Goal: Task Accomplishment & Management: Complete application form

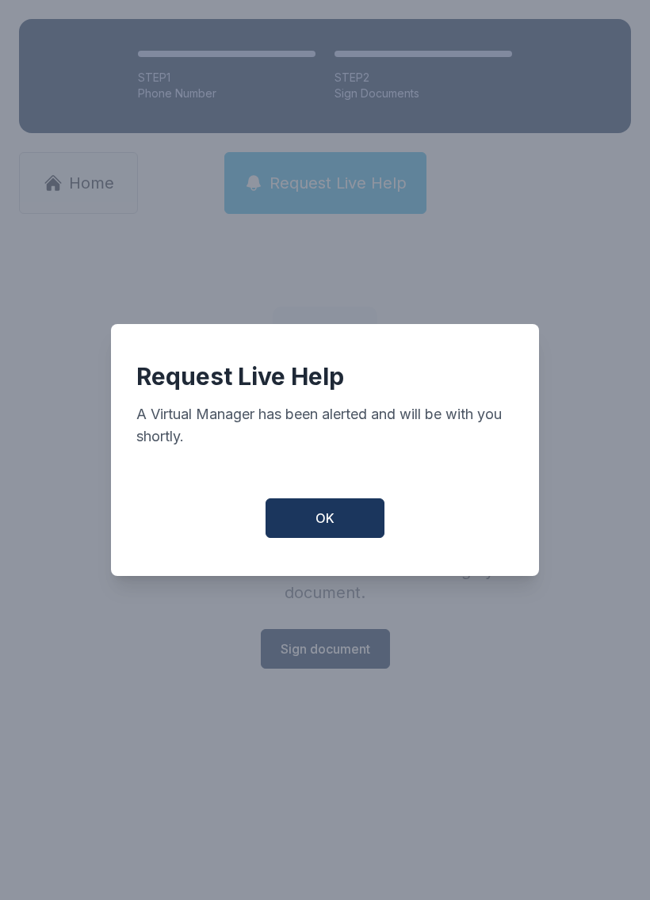
click at [331, 521] on span "OK" at bounding box center [324, 518] width 19 height 19
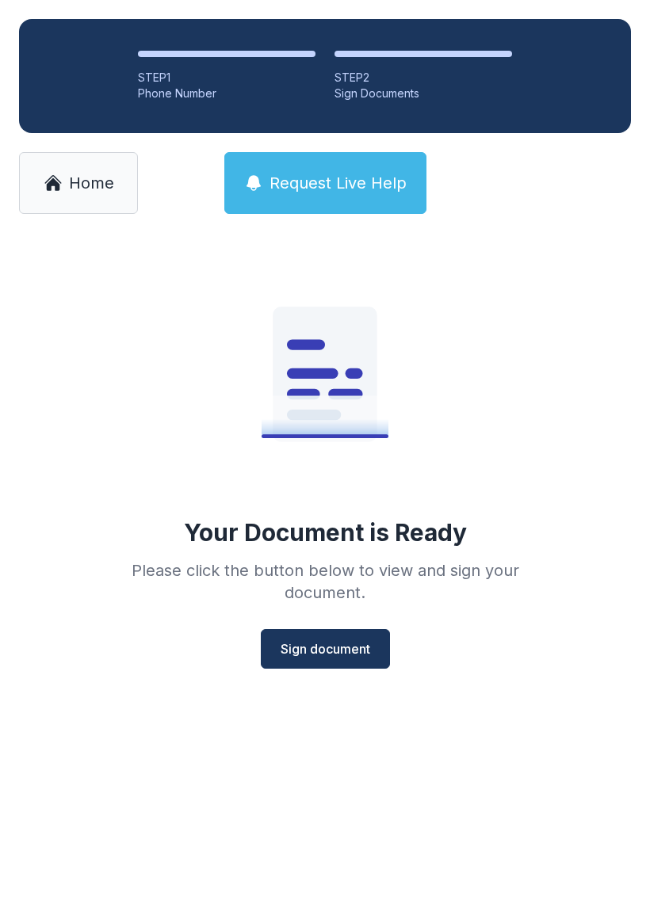
click at [332, 667] on button "Sign document" at bounding box center [325, 649] width 129 height 40
click at [327, 650] on span "Sign document" at bounding box center [326, 649] width 90 height 19
click at [97, 195] on link "Home" at bounding box center [78, 183] width 119 height 62
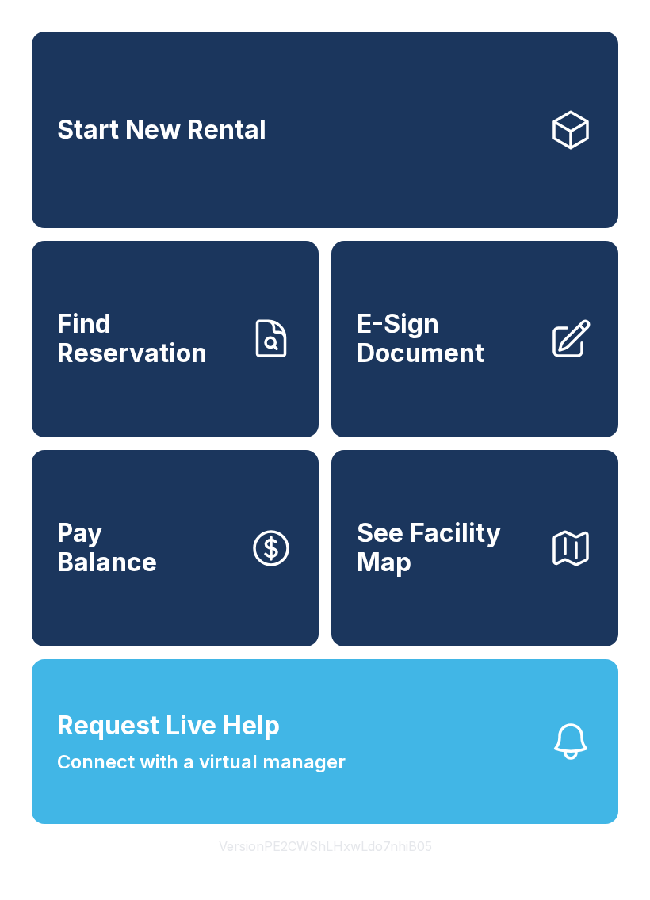
click at [487, 357] on span "E-Sign Document" at bounding box center [446, 339] width 179 height 58
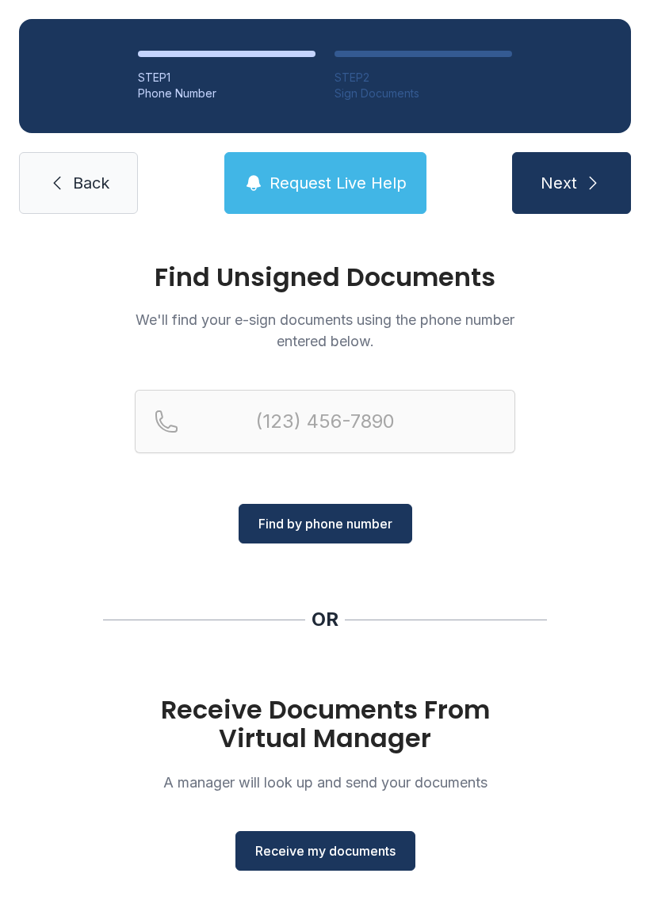
click at [359, 856] on span "Receive my documents" at bounding box center [325, 851] width 140 height 19
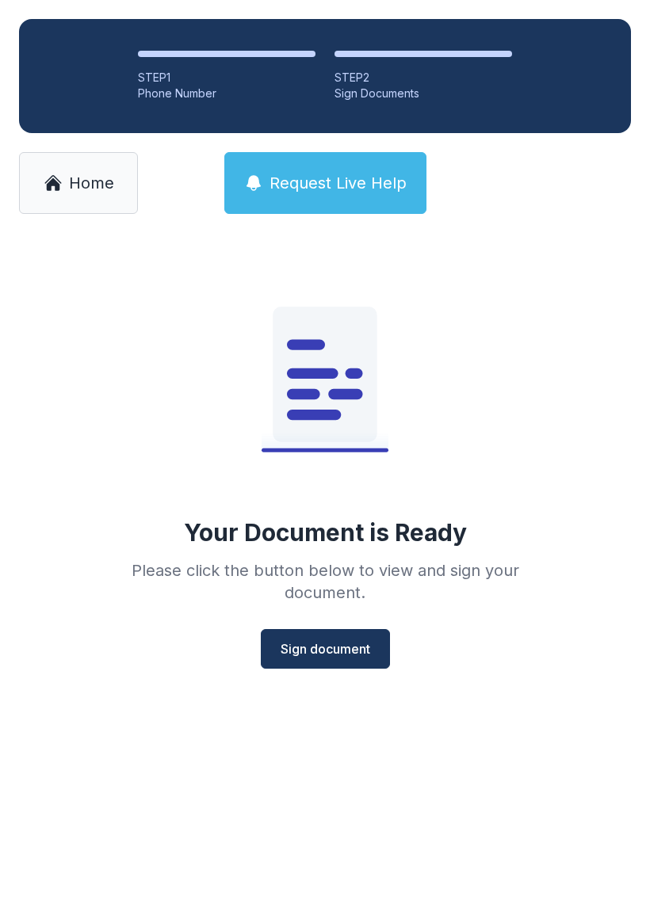
click at [342, 648] on span "Sign document" at bounding box center [326, 649] width 90 height 19
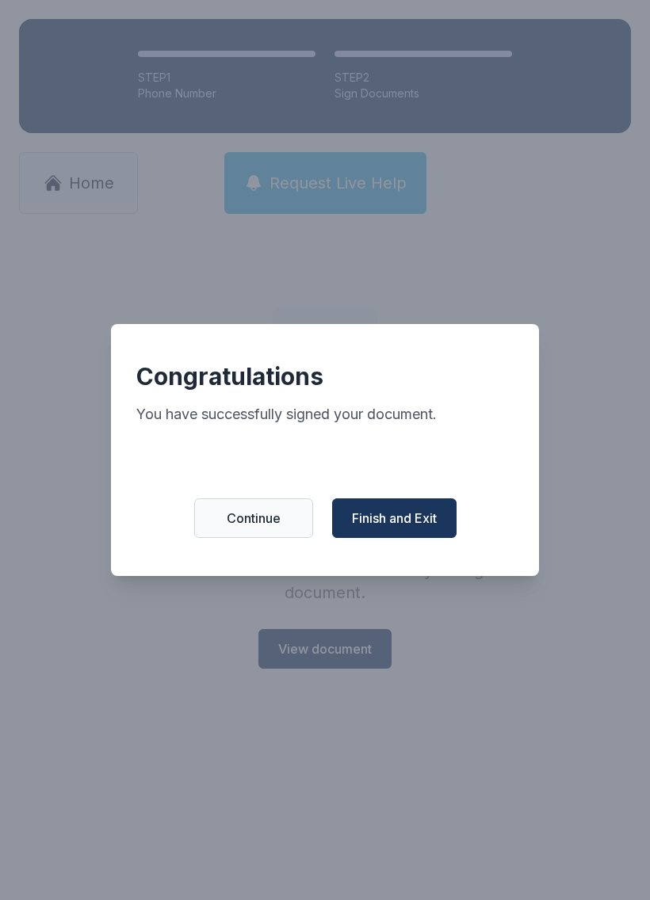
click at [411, 513] on button "Finish and Exit" at bounding box center [394, 519] width 124 height 40
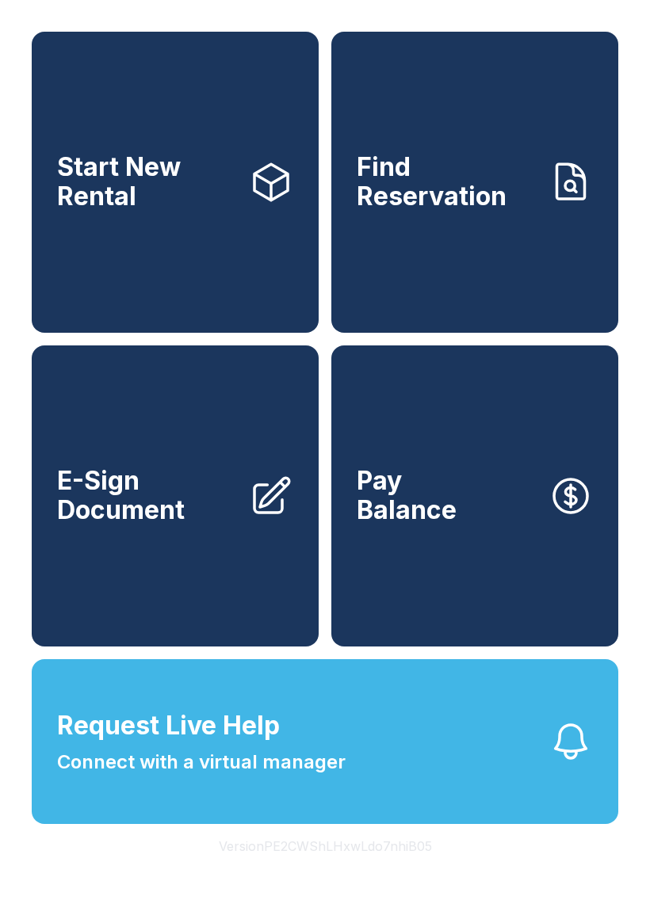
click at [411, 512] on span "Pay Balance" at bounding box center [407, 496] width 100 height 58
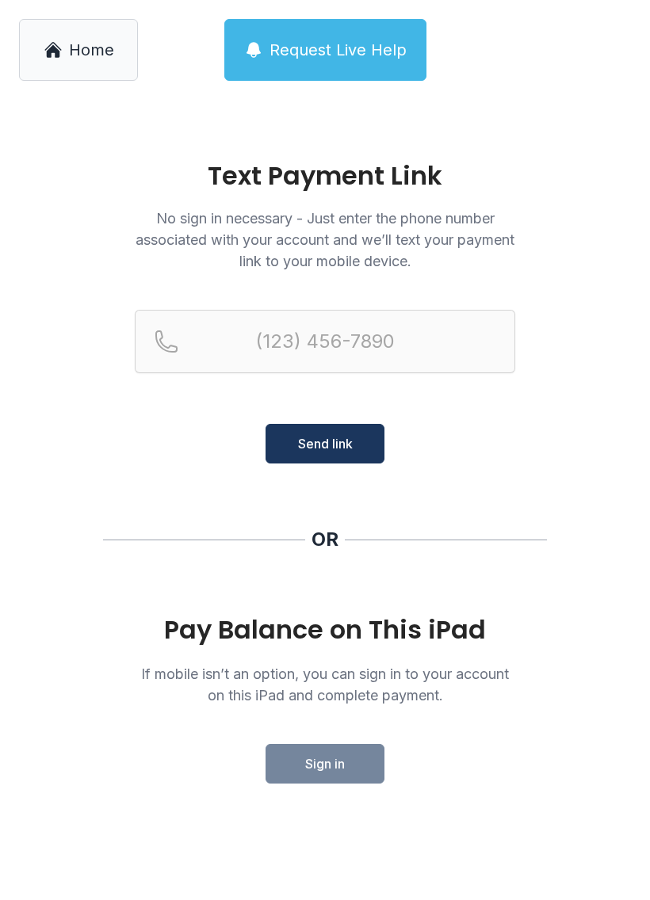
click at [415, 516] on main "Text Payment Link No sign in necessary - Just enter the phone number associated…" at bounding box center [325, 500] width 650 height 801
click at [113, 3] on div "Home Request Live Help" at bounding box center [325, 50] width 650 height 100
click at [48, 44] on icon at bounding box center [53, 49] width 19 height 19
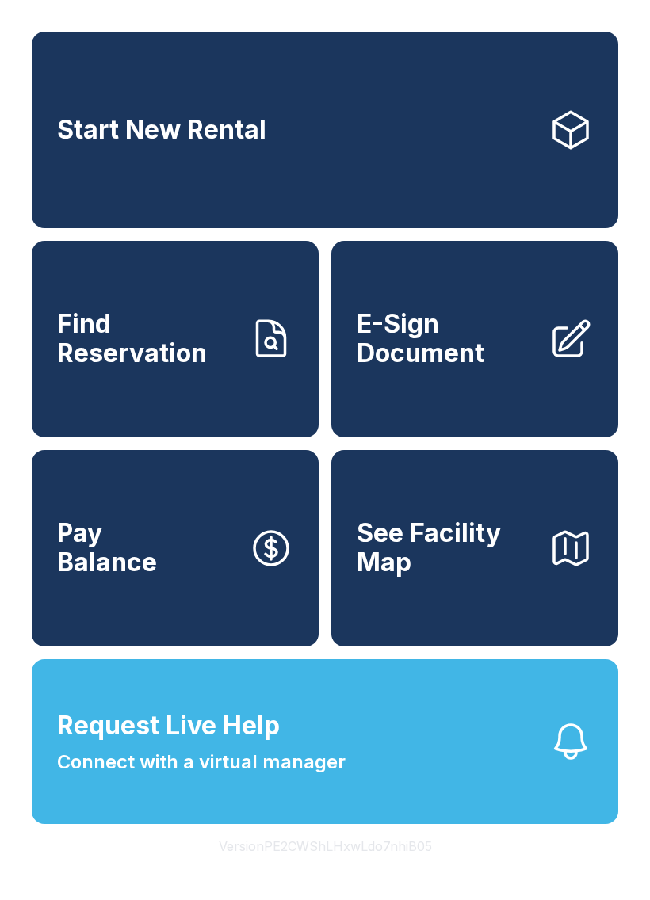
click at [210, 346] on span "Find Reservation" at bounding box center [146, 339] width 179 height 58
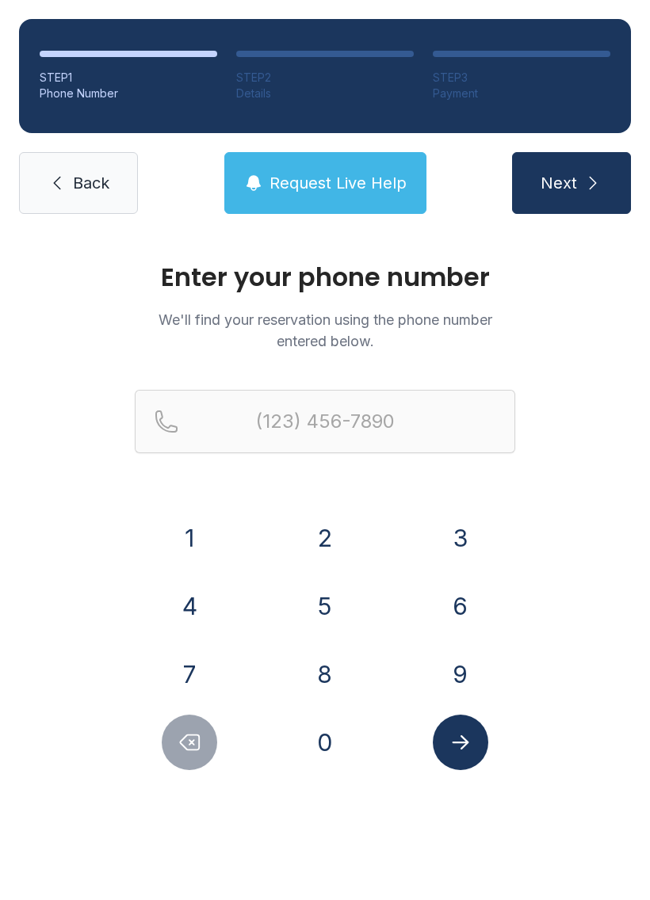
click at [83, 184] on span "Back" at bounding box center [91, 183] width 36 height 22
